Goal: Transaction & Acquisition: Purchase product/service

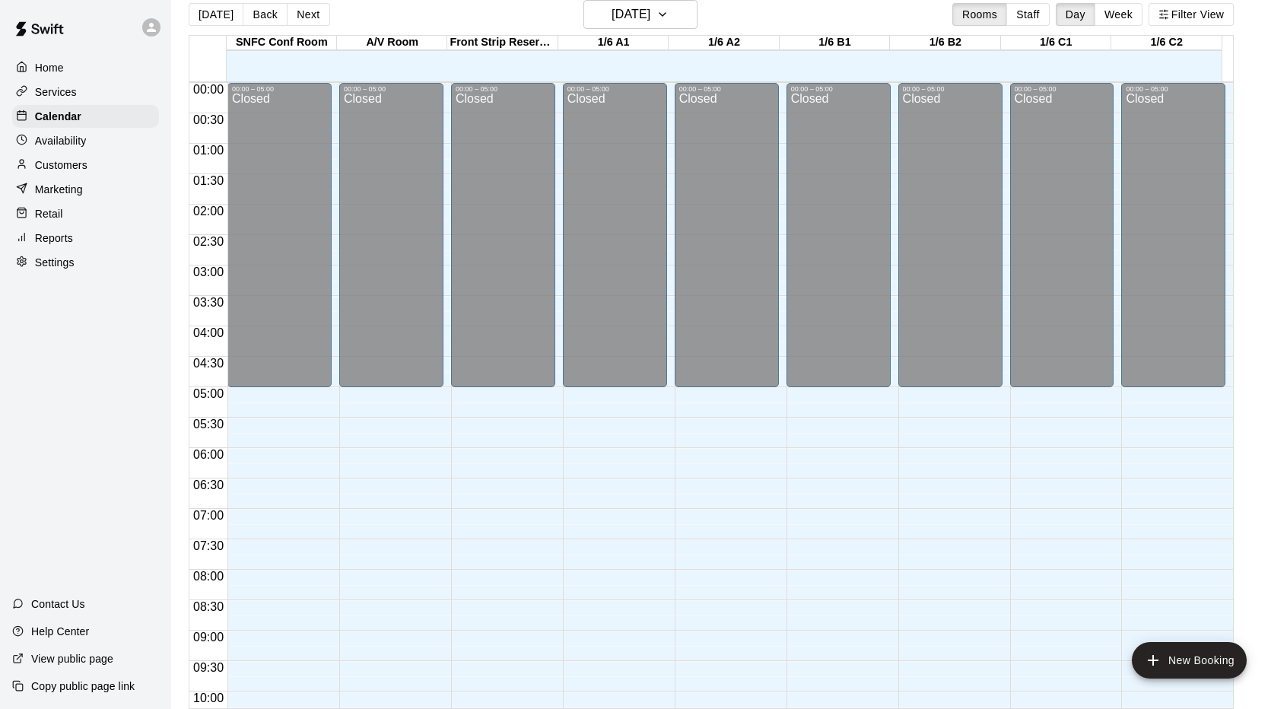
scroll to position [835, 0]
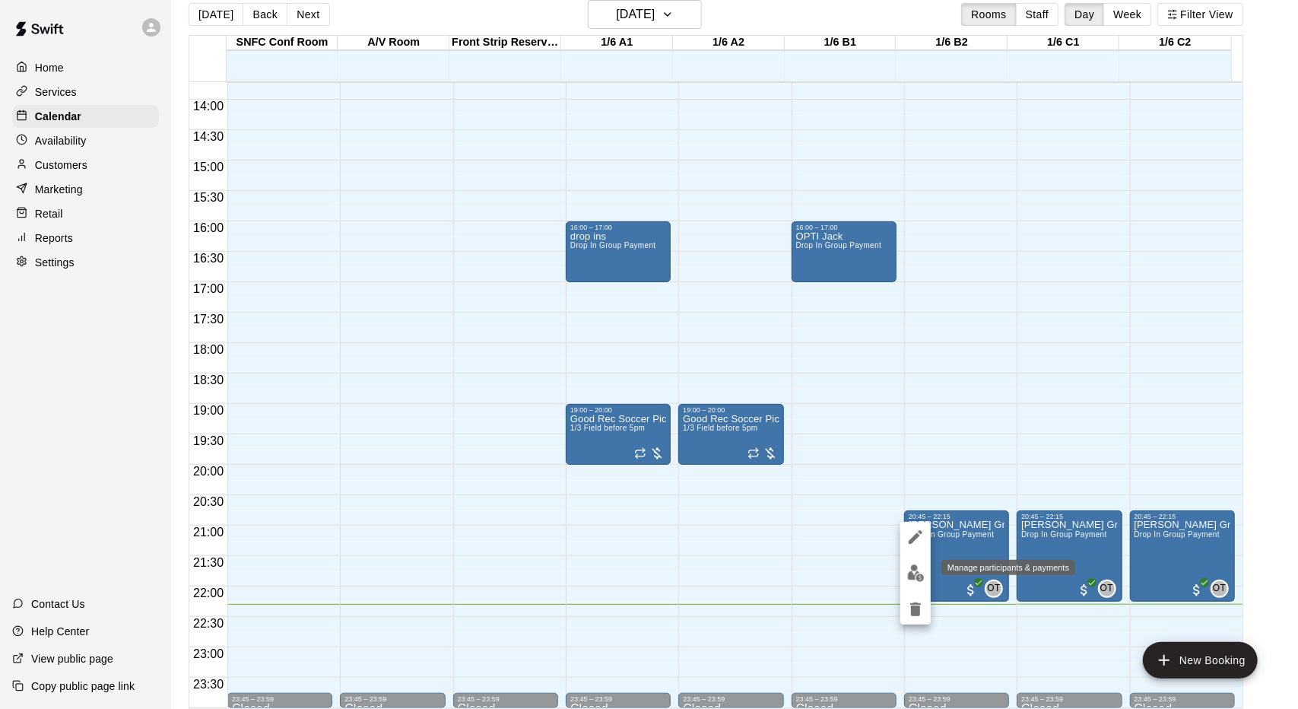
click at [920, 576] on img "edit" at bounding box center [915, 572] width 17 height 17
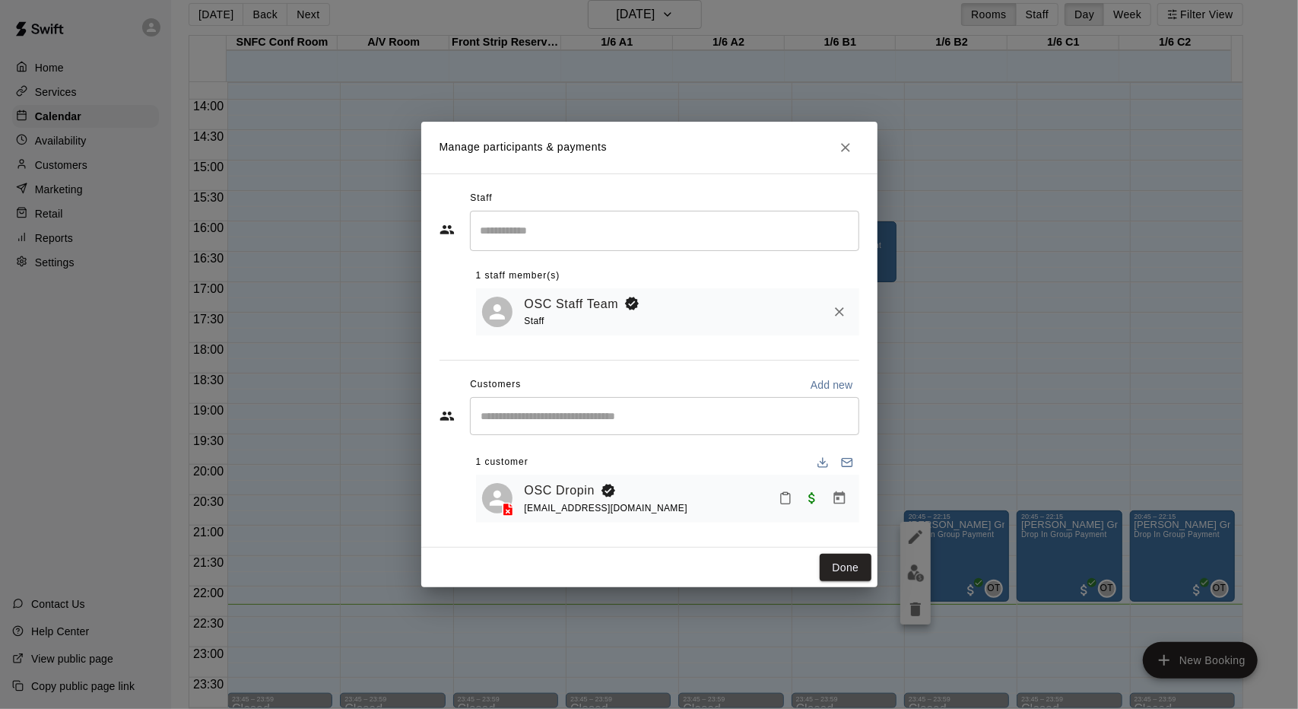
click at [620, 401] on div "​" at bounding box center [664, 416] width 389 height 38
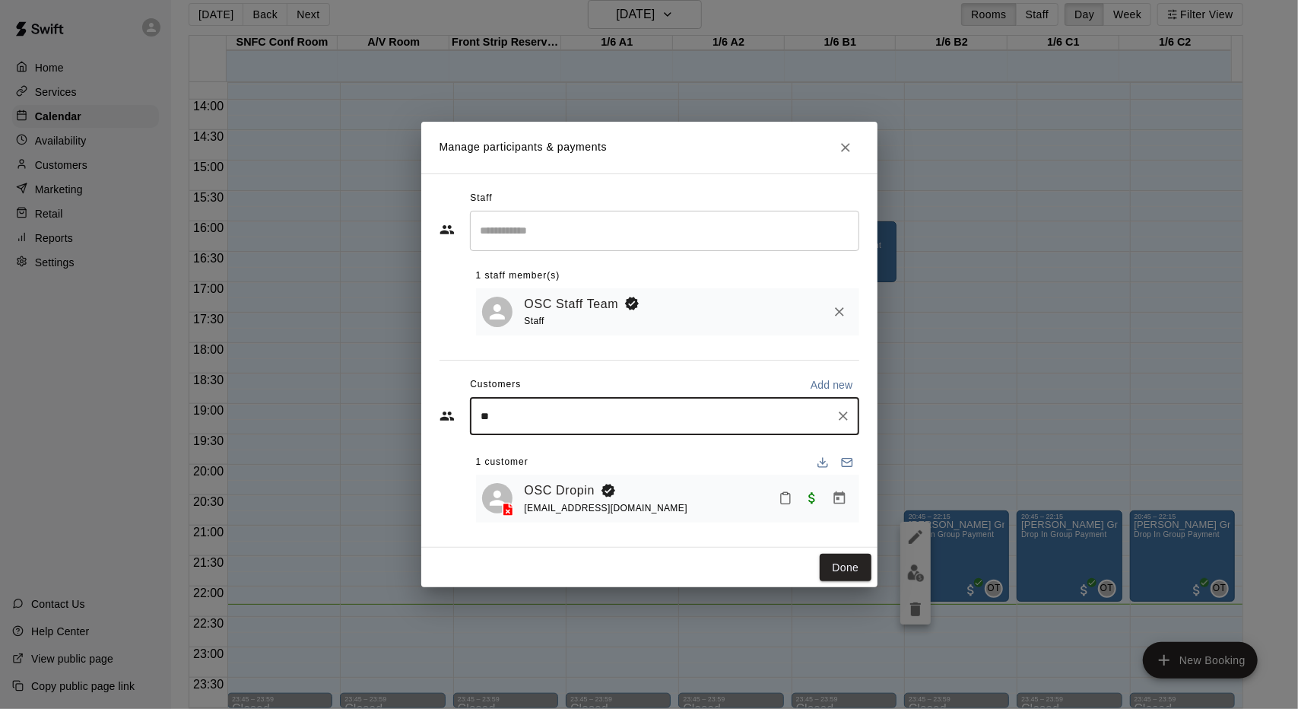
type input "***"
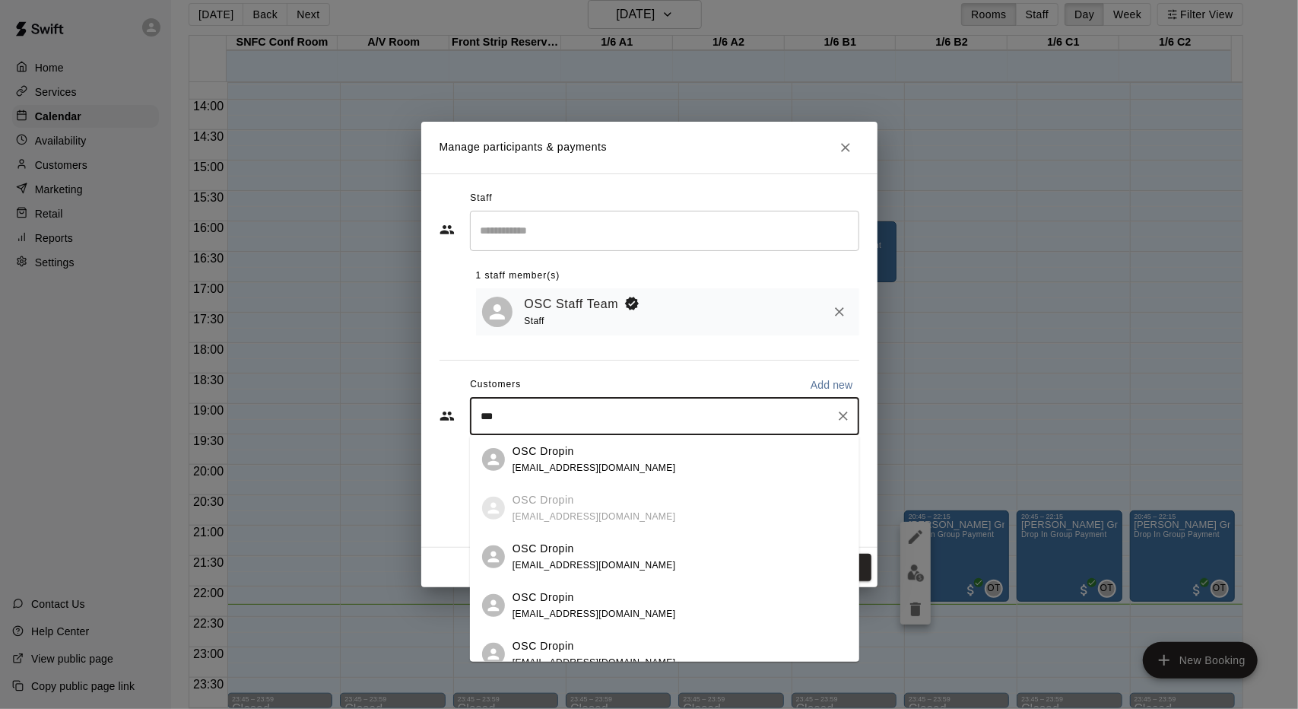
click at [630, 581] on div "OSC Dropin [EMAIL_ADDRESS][DOMAIN_NAME]" at bounding box center [664, 605] width 389 height 49
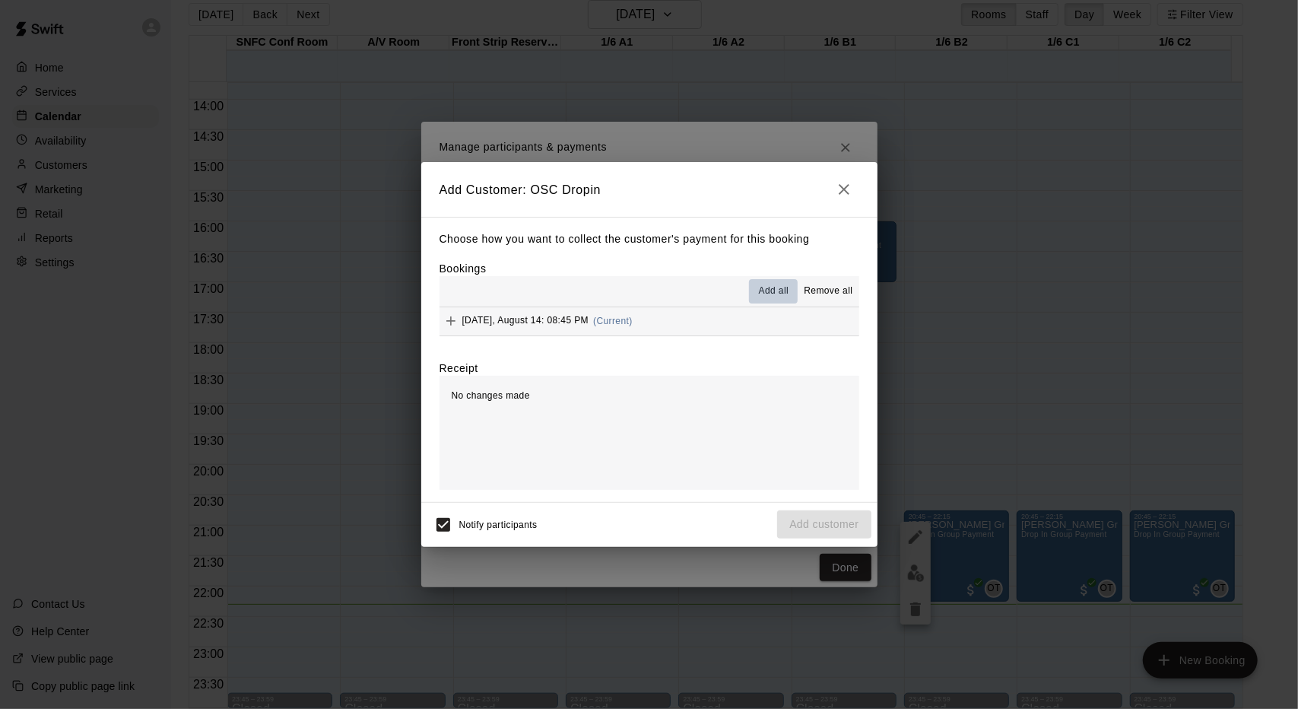
click at [787, 297] on span "Add all" at bounding box center [774, 291] width 30 height 15
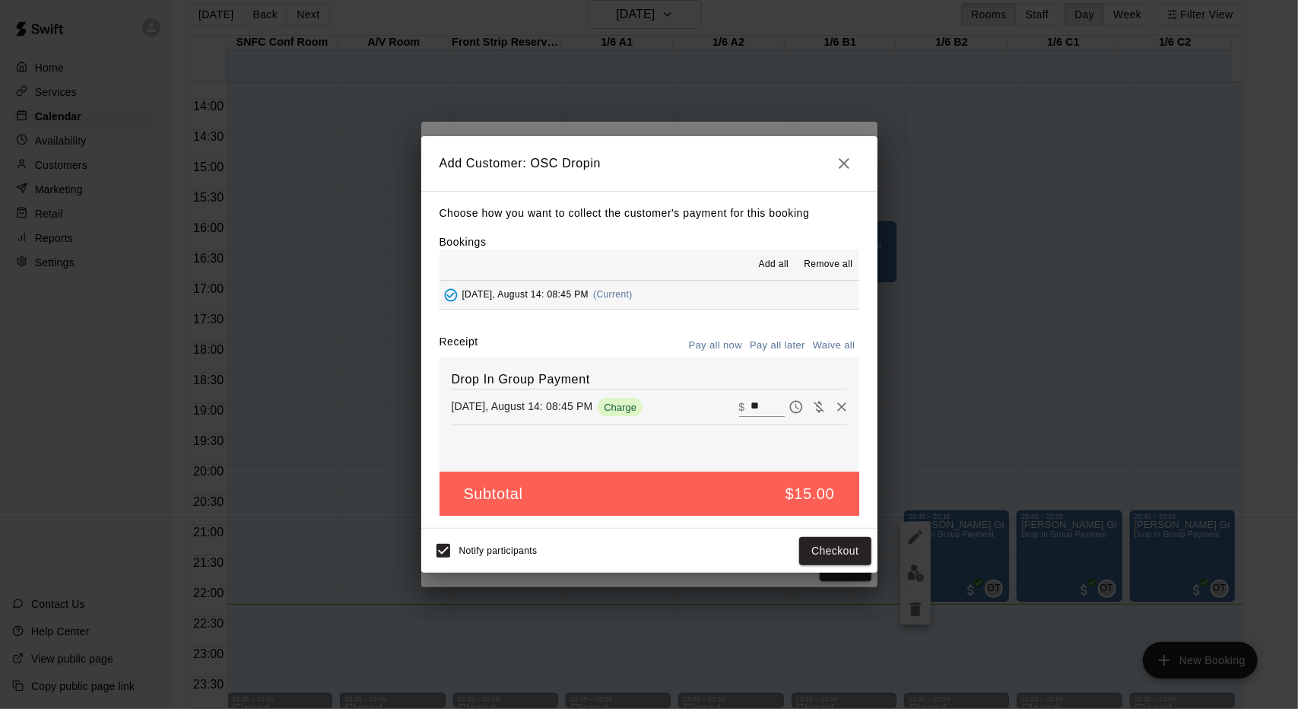
click at [767, 402] on input "**" at bounding box center [767, 407] width 33 height 20
type input "**"
click at [845, 542] on button "Checkout" at bounding box center [835, 551] width 72 height 28
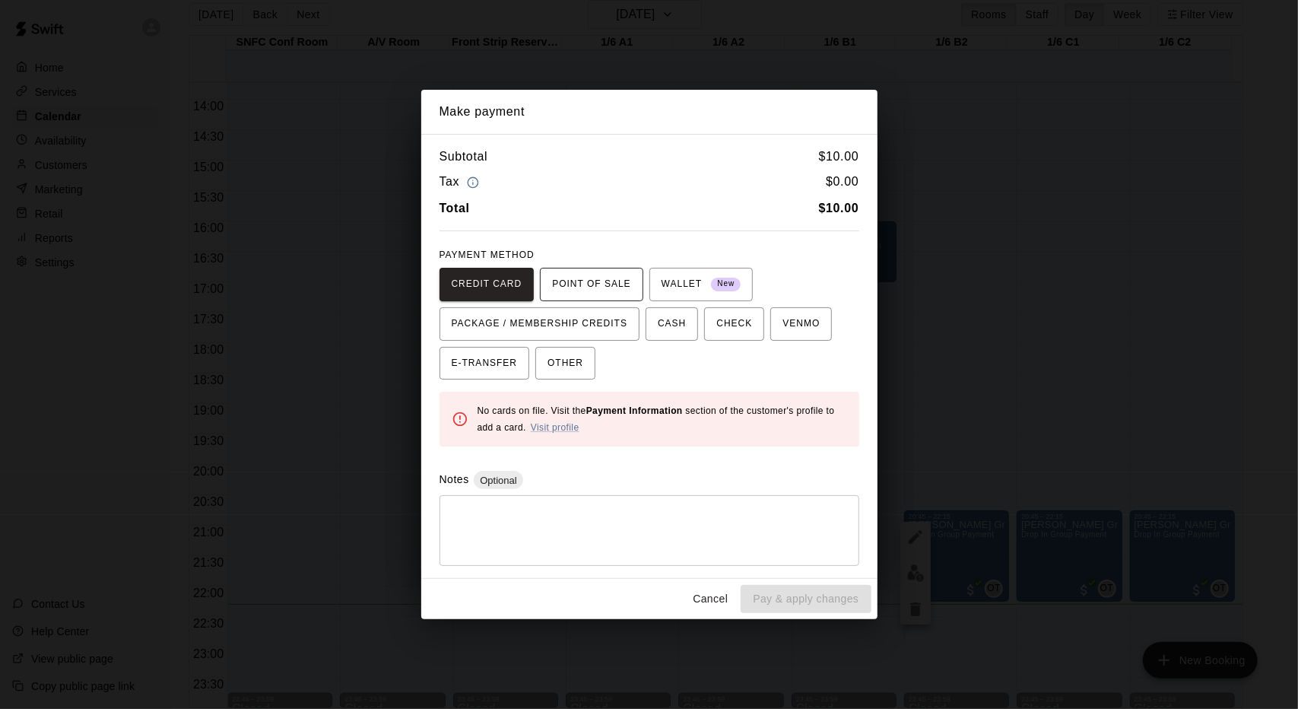
click at [610, 292] on span "POINT OF SALE" at bounding box center [591, 284] width 78 height 24
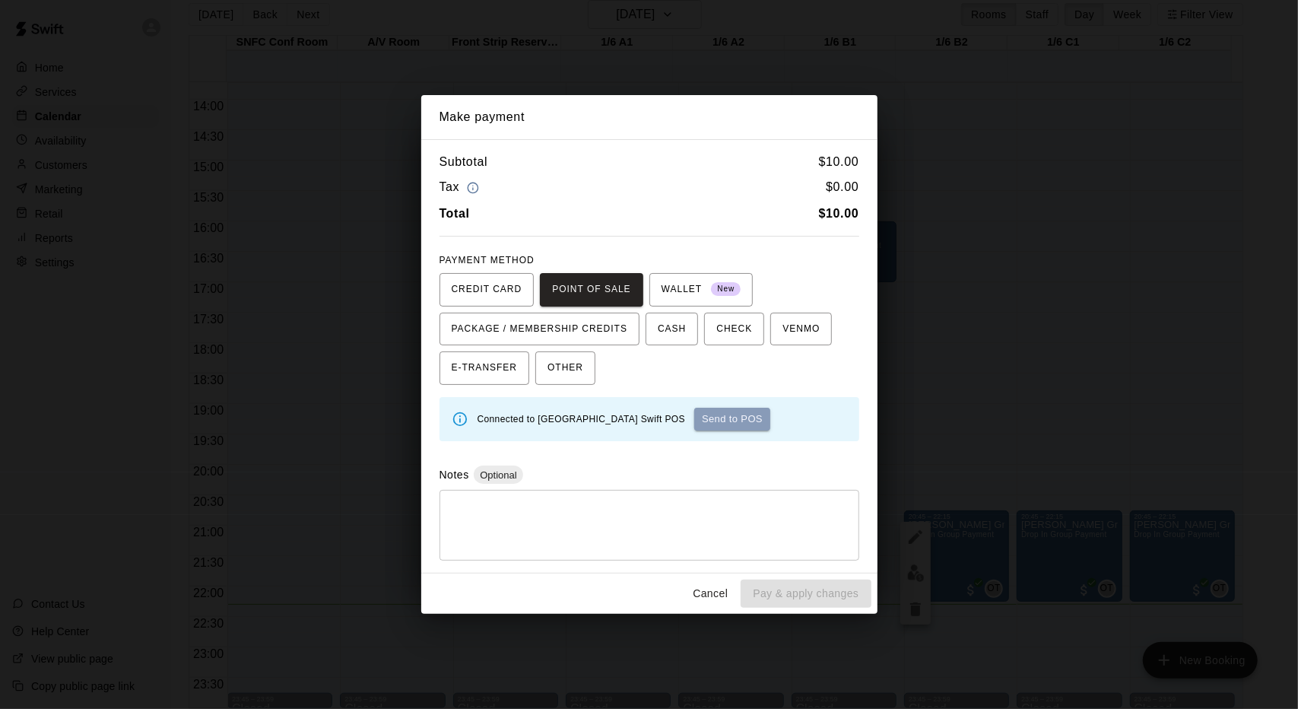
click at [756, 418] on button "Send to POS" at bounding box center [732, 419] width 76 height 23
click at [625, 410] on div "Waiting for payment... Send to POS" at bounding box center [663, 419] width 370 height 23
click at [615, 413] on div "Waiting for payment... Send to POS" at bounding box center [663, 419] width 370 height 23
click at [704, 587] on button "Cancel" at bounding box center [710, 594] width 49 height 28
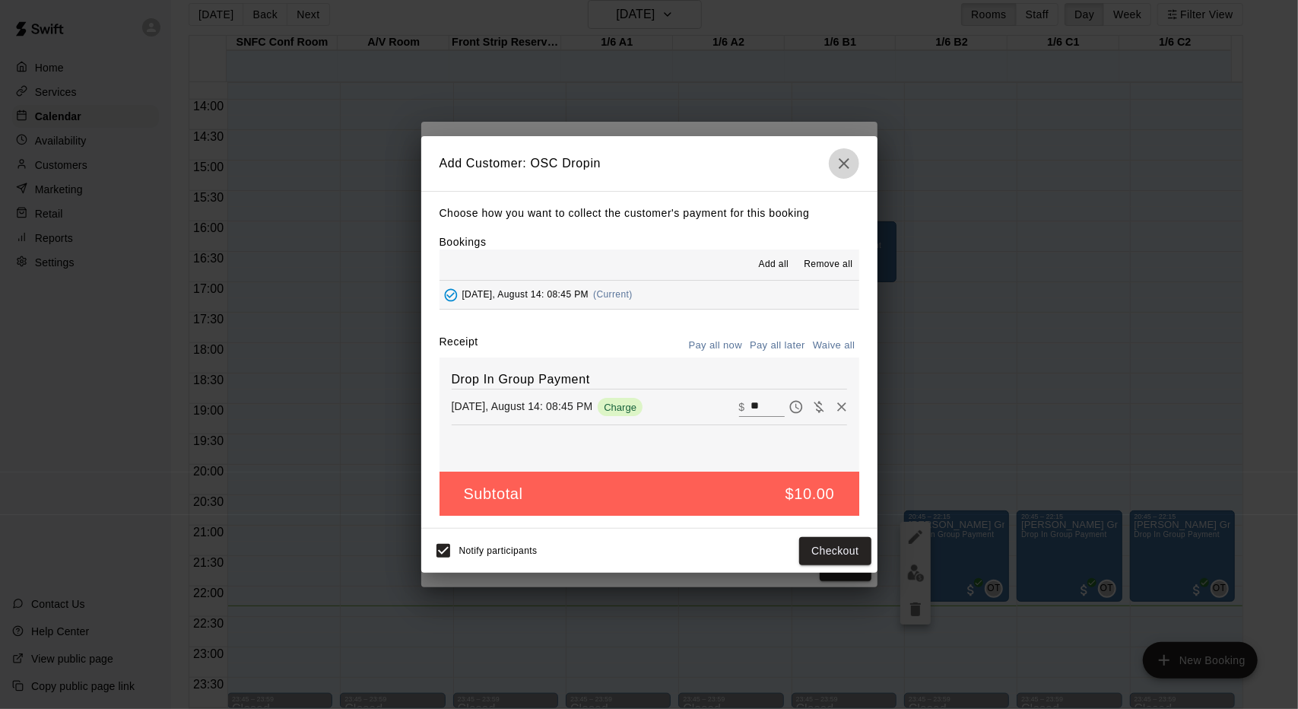
click at [837, 169] on icon "button" at bounding box center [844, 163] width 18 height 18
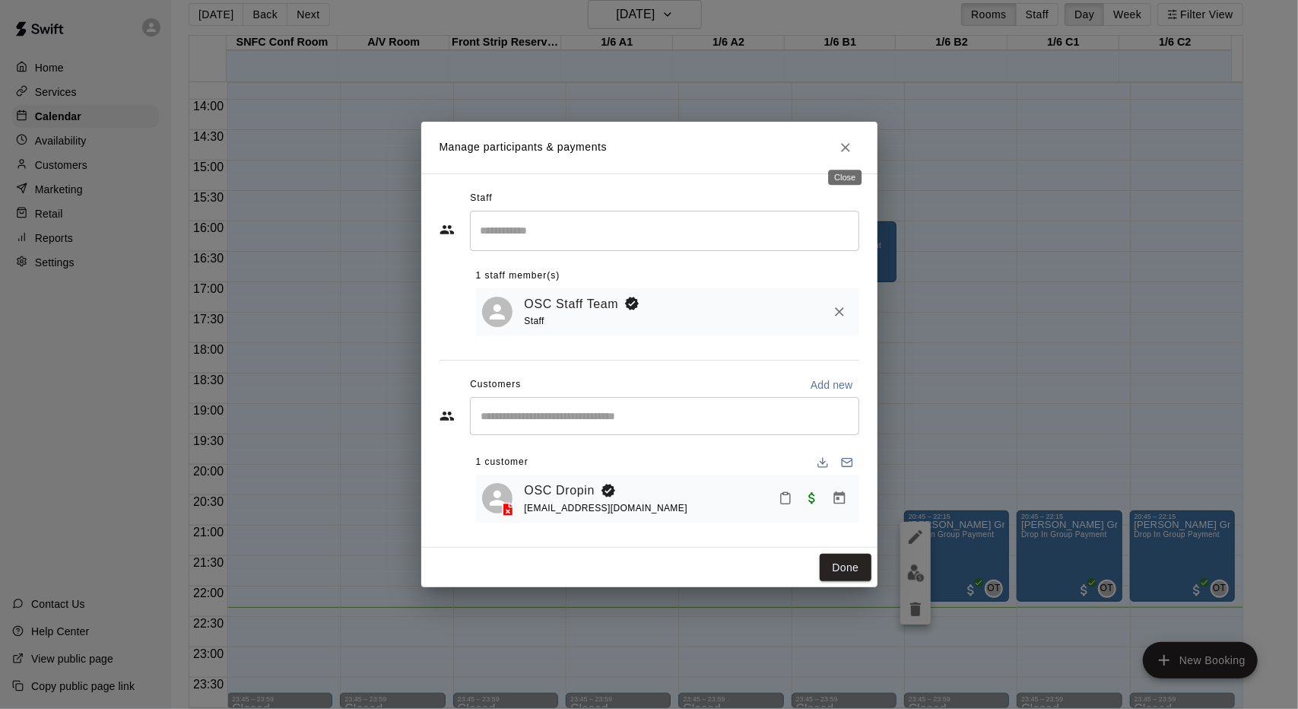
click at [841, 137] on button "Close" at bounding box center [845, 147] width 27 height 27
